Goal: Task Accomplishment & Management: Use online tool/utility

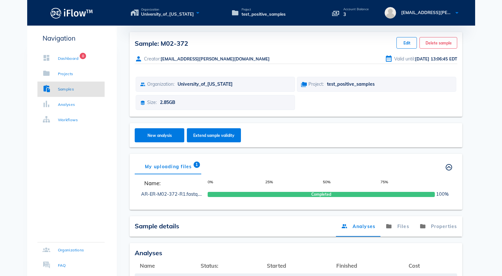
click at [56, 174] on div "Navigation Dashboard 8 Projects Samples Analyses Workflows Organizations FAQ" at bounding box center [72, 180] width 90 height 309
click at [57, 73] on div "Projects" at bounding box center [58, 74] width 31 height 6
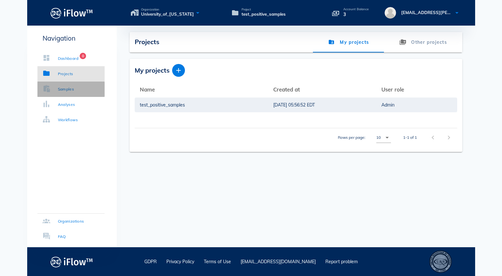
click at [74, 91] on link "Samples" at bounding box center [70, 89] width 67 height 15
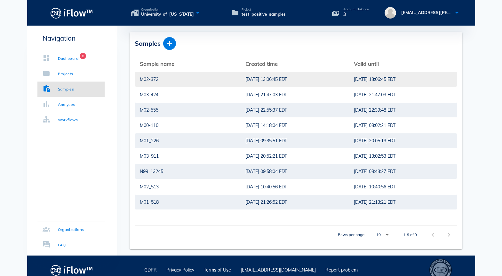
click at [208, 76] on div "M02-372" at bounding box center [187, 79] width 95 height 15
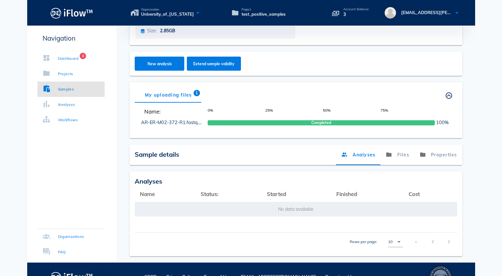
scroll to position [87, 0]
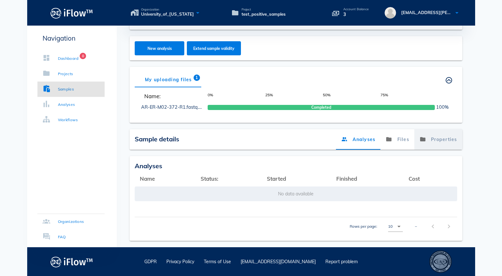
click at [448, 136] on link "Properties" at bounding box center [438, 139] width 48 height 20
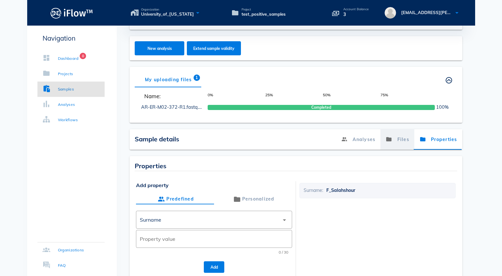
click at [392, 141] on icon at bounding box center [389, 139] width 6 height 10
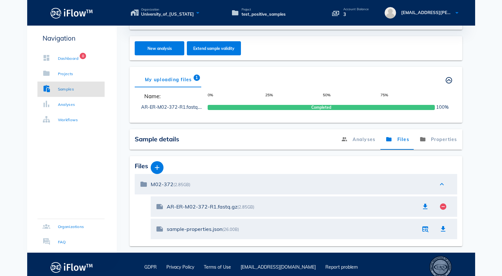
scroll to position [92, 0]
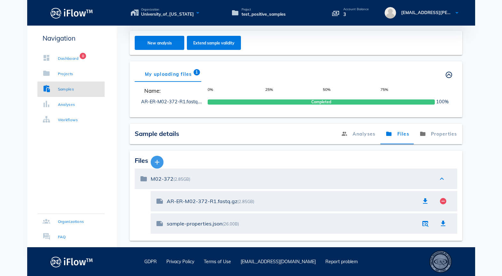
click at [158, 164] on icon "button" at bounding box center [157, 162] width 8 height 8
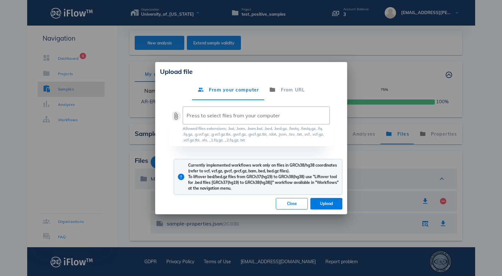
click at [176, 117] on button "attach_file" at bounding box center [176, 116] width 8 height 8
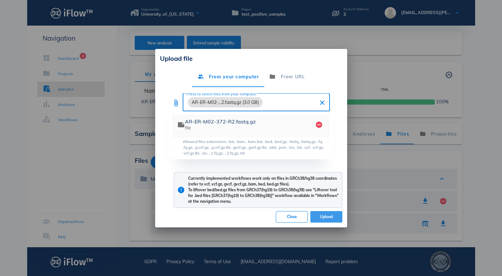
click at [332, 217] on span "Upload" at bounding box center [327, 216] width 22 height 5
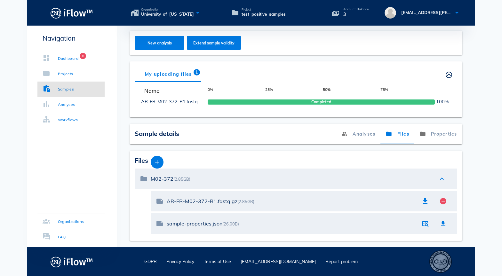
click at [188, 118] on div "Sample: M02-372 Edit Delete sample Creator: [EMAIL_ADDRESS][PERSON_NAME][DOMAIN…" at bounding box center [296, 90] width 358 height 301
click at [65, 57] on div "Dashboard" at bounding box center [68, 58] width 21 height 6
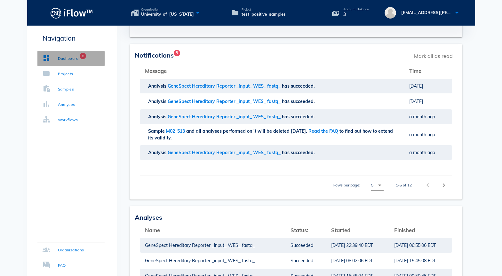
click at [62, 59] on div "Dashboard" at bounding box center [68, 58] width 21 height 6
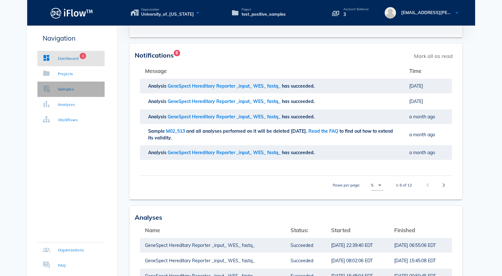
click at [71, 92] on div "Samples" at bounding box center [66, 89] width 16 height 6
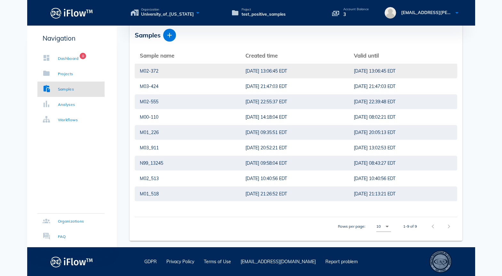
click at [204, 68] on div "M02-372" at bounding box center [187, 71] width 95 height 15
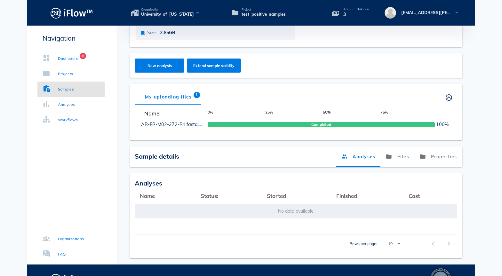
scroll to position [87, 0]
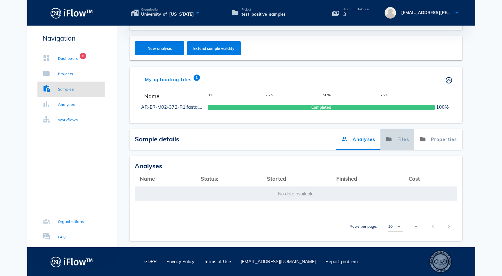
click at [400, 143] on link "Files" at bounding box center [397, 139] width 34 height 20
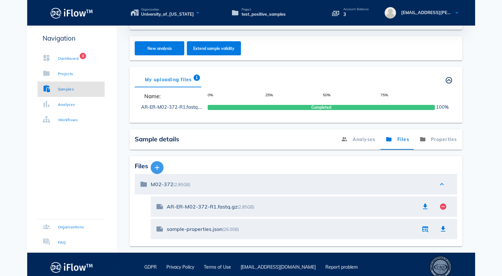
click at [157, 168] on icon "button" at bounding box center [157, 168] width 8 height 8
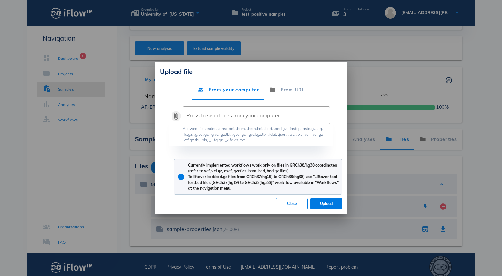
click at [177, 118] on button "attach_file" at bounding box center [176, 116] width 8 height 8
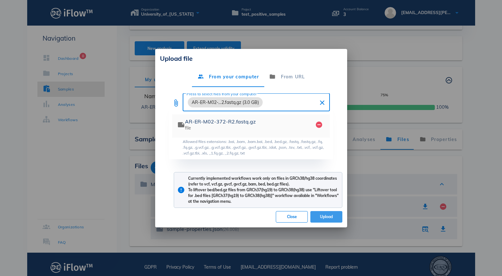
click at [322, 216] on span "Upload" at bounding box center [327, 216] width 22 height 5
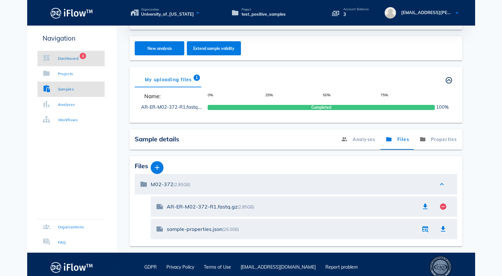
click at [69, 57] on div "Dashboard" at bounding box center [68, 58] width 21 height 6
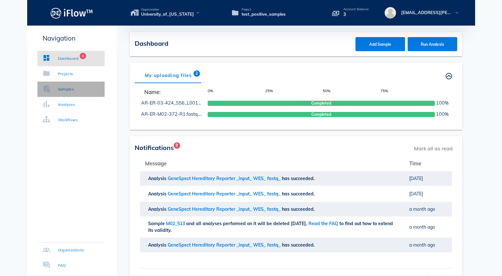
click at [70, 91] on div "Samples" at bounding box center [66, 89] width 16 height 6
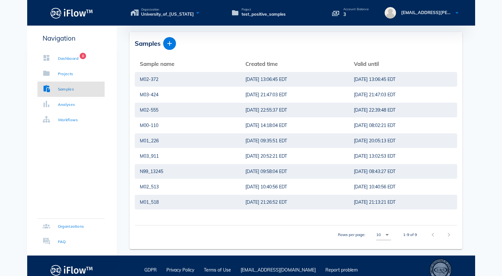
scroll to position [8, 0]
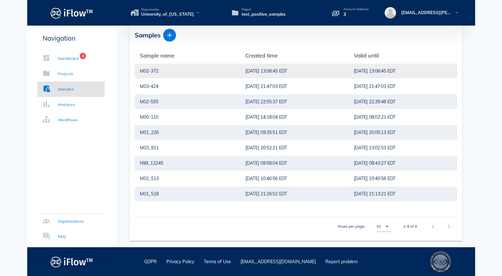
click at [240, 71] on td "[DATE] 13:06:45 EDT" at bounding box center [294, 70] width 108 height 15
click at [167, 72] on div "M02-372" at bounding box center [187, 71] width 95 height 15
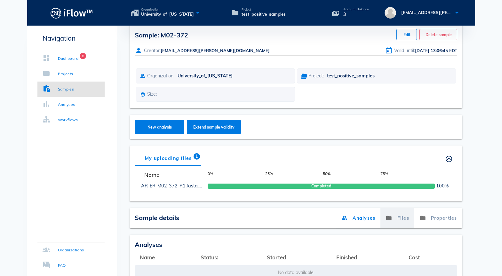
click at [404, 219] on link "Files" at bounding box center [397, 218] width 34 height 20
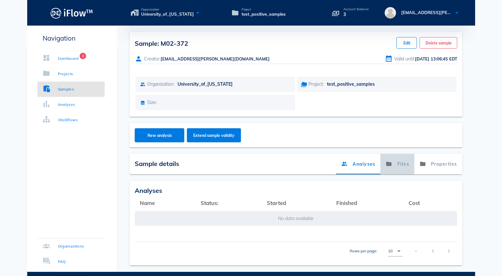
click at [396, 165] on link "Files" at bounding box center [397, 164] width 34 height 20
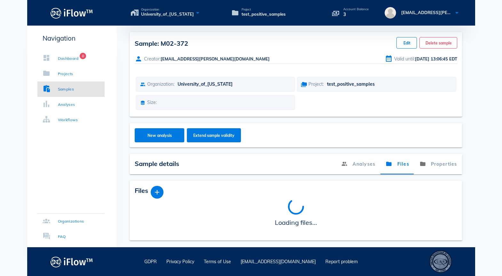
click at [28, 197] on div "Navigation Dashboard 8 Projects Samples Analyses Workflows Organizations FAQ" at bounding box center [37, 171] width 20 height 276
click at [488, 45] on body "Organization University_of_Kentucky Project test_positive_samples Account Balan…" at bounding box center [251, 138] width 502 height 276
click at [76, 58] on div "Dashboard" at bounding box center [68, 58] width 21 height 6
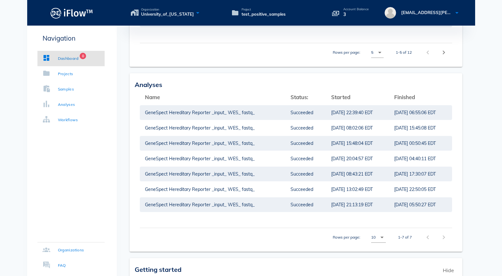
scroll to position [151, 0]
click at [71, 87] on div "Samples" at bounding box center [66, 89] width 16 height 6
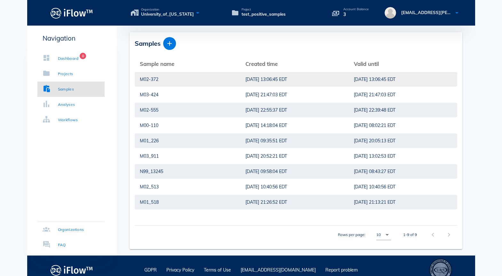
click at [185, 80] on div "M02-372" at bounding box center [187, 79] width 95 height 15
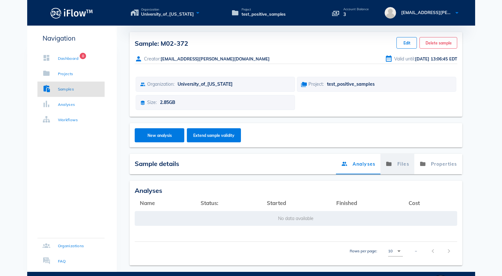
click at [398, 163] on link "Files" at bounding box center [397, 164] width 34 height 20
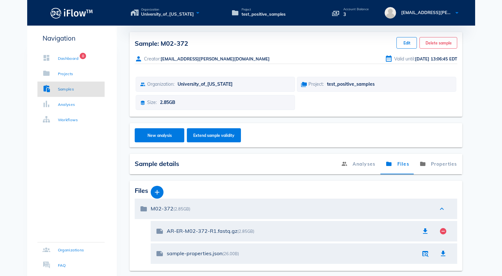
scroll to position [30, 0]
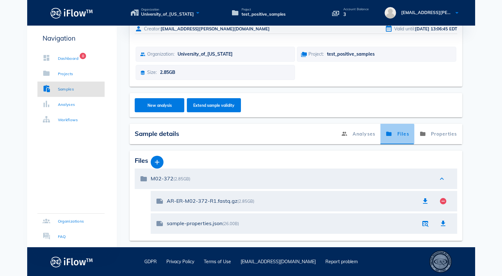
click at [397, 135] on link "Files" at bounding box center [397, 134] width 34 height 20
click at [158, 163] on icon "button" at bounding box center [157, 162] width 8 height 8
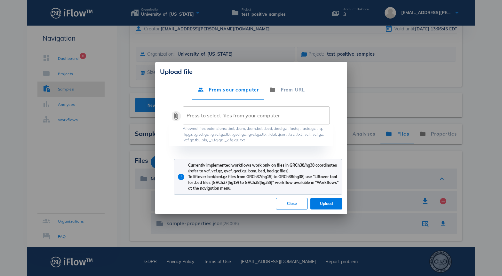
click at [175, 116] on button "attach_file" at bounding box center [176, 116] width 8 height 8
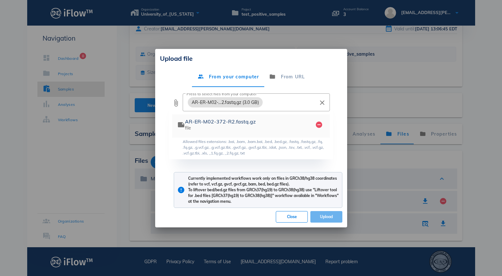
click at [328, 217] on span "Upload" at bounding box center [327, 216] width 22 height 5
